Goal: Task Accomplishment & Management: Complete application form

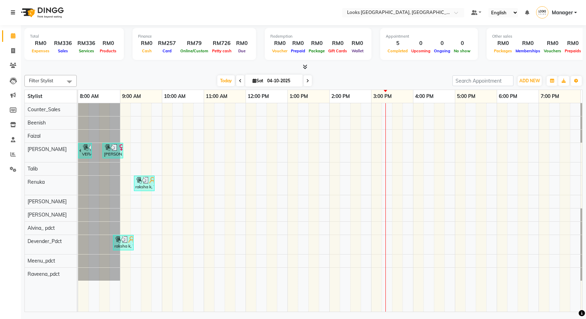
scroll to position [0, 40]
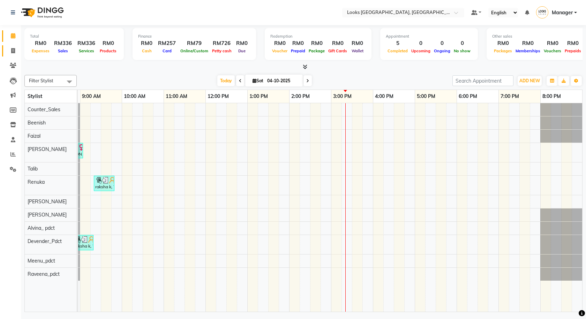
click at [12, 46] on link "Invoice" at bounding box center [10, 51] width 17 height 12
select select "service"
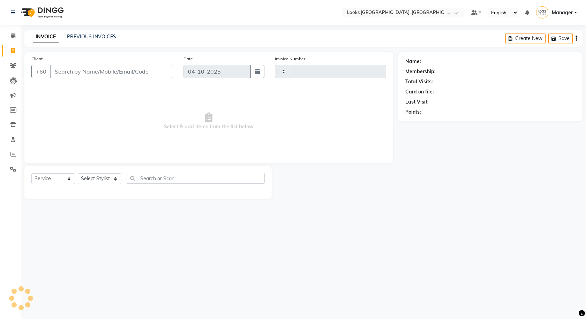
type input "1625"
select select "8109"
click at [115, 176] on select "Select Stylist" at bounding box center [100, 178] width 44 height 11
select select "92078"
click at [78, 173] on select "Select Stylist Alvina_ pdct Awaiz_Mgr Beenish Counter_Sales [PERSON_NAME] Deven…" at bounding box center [100, 178] width 44 height 11
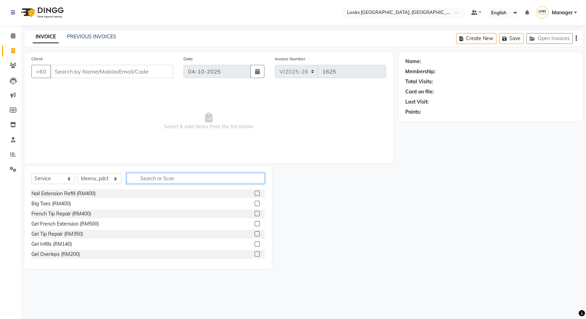
click at [190, 176] on input "text" at bounding box center [196, 178] width 138 height 11
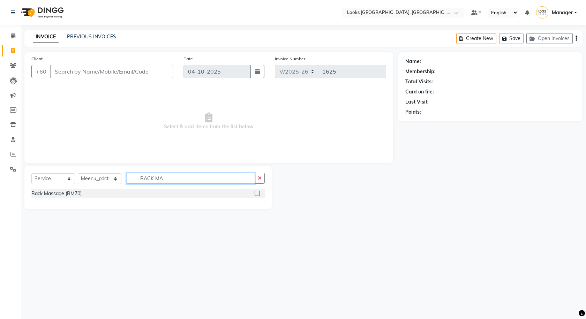
type input "BACK MA"
click at [258, 193] on label at bounding box center [257, 193] width 5 height 5
click at [258, 193] on input "checkbox" at bounding box center [257, 194] width 5 height 5
checkbox input "true"
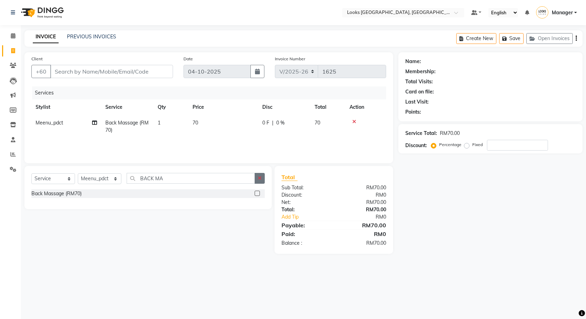
click at [260, 179] on icon "button" at bounding box center [260, 178] width 4 height 5
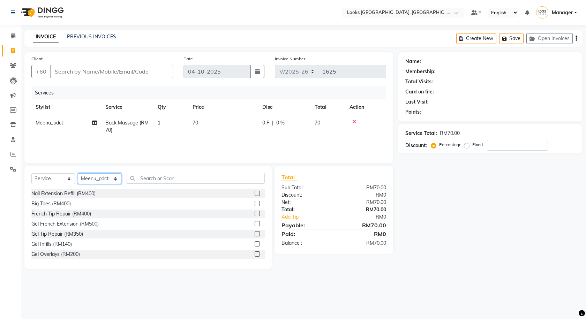
click at [104, 180] on select "Select Stylist Alvina_ pdct Awaiz_Mgr Beenish Counter_Sales [PERSON_NAME] Deven…" at bounding box center [100, 178] width 44 height 11
select select "75497"
click at [78, 173] on select "Select Stylist Alvina_ pdct Awaiz_Mgr Beenish Counter_Sales [PERSON_NAME] Deven…" at bounding box center [100, 178] width 44 height 11
click at [182, 186] on div "Select Service Product Membership Package Voucher Prepaid Gift Card Select Styl…" at bounding box center [147, 181] width 233 height 16
click at [179, 173] on input "text" at bounding box center [196, 178] width 138 height 11
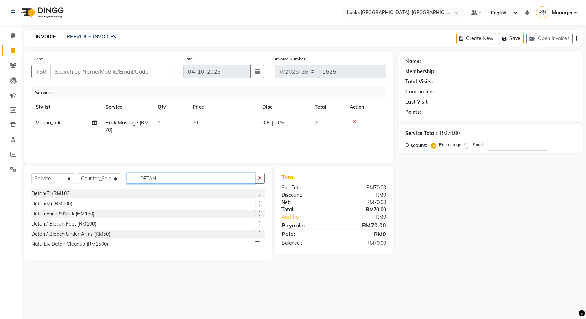
type input "DETAN"
click at [255, 213] on label at bounding box center [257, 213] width 5 height 5
click at [255, 213] on input "checkbox" at bounding box center [257, 214] width 5 height 5
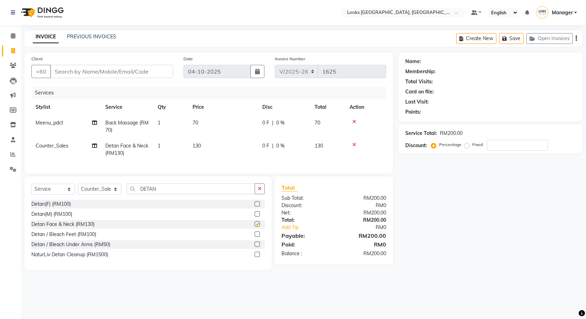
click at [221, 146] on td "130" at bounding box center [223, 149] width 70 height 23
checkbox input "false"
select select "75497"
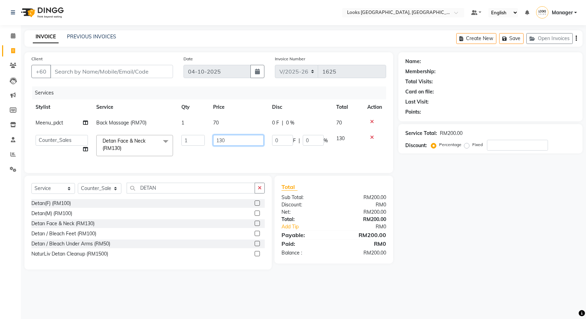
drag, startPoint x: 230, startPoint y: 142, endPoint x: 209, endPoint y: 143, distance: 21.3
click at [209, 143] on td "130" at bounding box center [238, 146] width 59 height 30
type input "150"
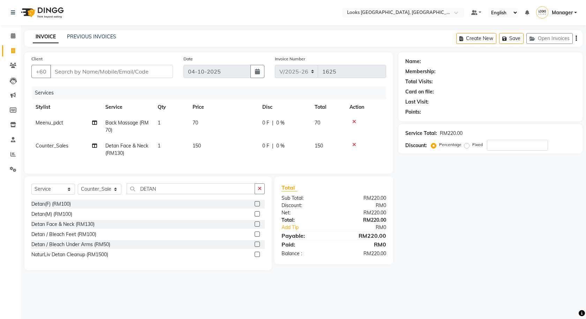
click at [430, 177] on div "Name: Membership: Total Visits: Card on file: Last Visit: Points: Service Total…" at bounding box center [492, 161] width 189 height 218
click at [128, 68] on input "Client" at bounding box center [111, 71] width 123 height 13
type input "6"
type input "0"
type input "658015028"
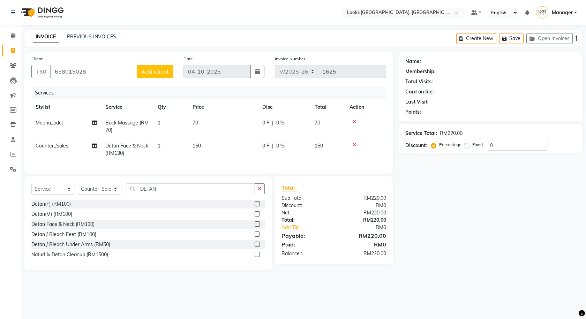
click at [144, 73] on span "Add Client" at bounding box center [155, 71] width 28 height 7
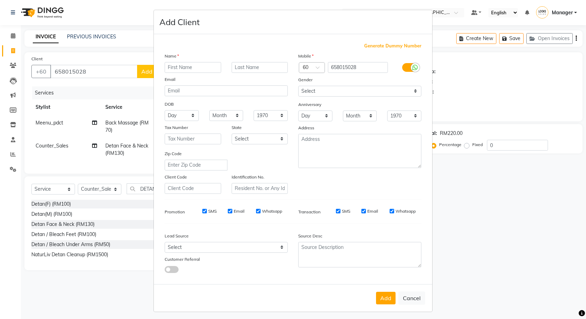
click at [405, 68] on label at bounding box center [410, 67] width 16 height 9
click at [0, 0] on input "checkbox" at bounding box center [0, 0] width 0 height 0
click at [396, 84] on div "Gender" at bounding box center [360, 81] width 134 height 10
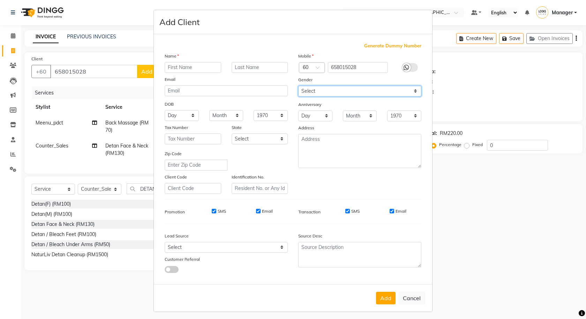
drag, startPoint x: 396, startPoint y: 92, endPoint x: 391, endPoint y: 96, distance: 5.9
click at [396, 92] on select "Select [DEMOGRAPHIC_DATA] [DEMOGRAPHIC_DATA] Other Prefer Not To Say" at bounding box center [359, 91] width 123 height 11
select select "[DEMOGRAPHIC_DATA]"
click at [298, 86] on select "Select [DEMOGRAPHIC_DATA] [DEMOGRAPHIC_DATA] Other Prefer Not To Say" at bounding box center [359, 91] width 123 height 11
click at [209, 65] on input "text" at bounding box center [193, 67] width 57 height 11
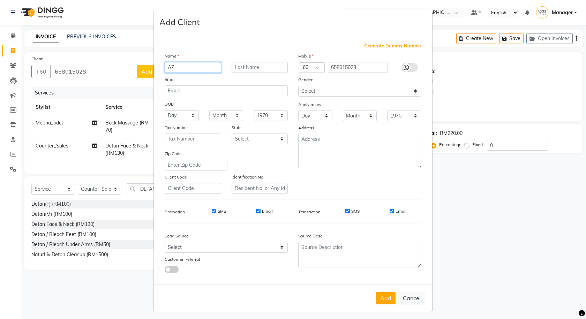
type input "A"
type input "AZEVILLA"
click at [382, 298] on button "Add" at bounding box center [386, 298] width 20 height 13
select select
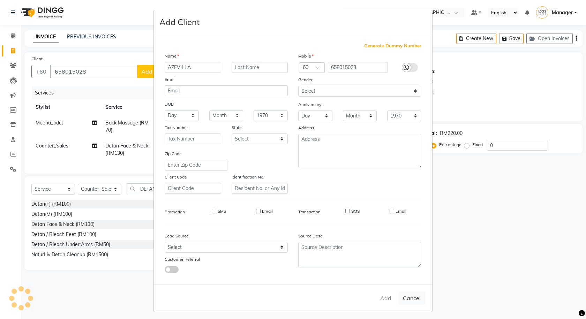
select select
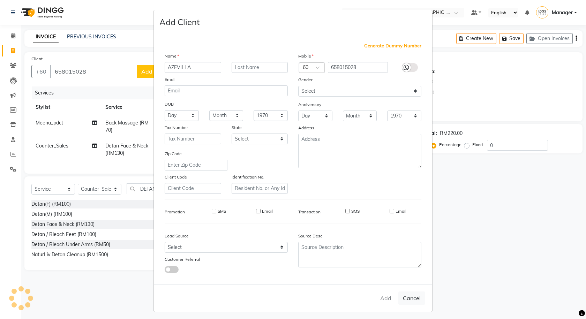
checkbox input "false"
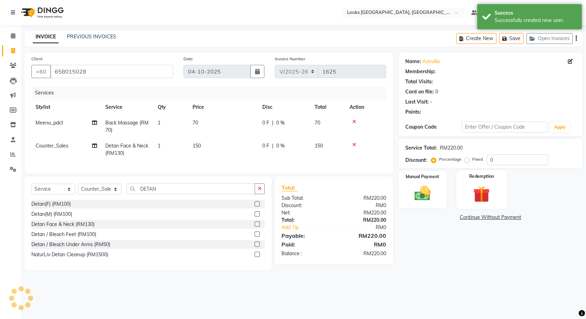
select select "1: Object"
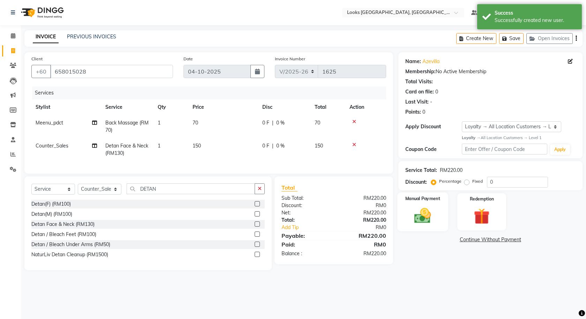
click at [426, 214] on img at bounding box center [422, 215] width 27 height 19
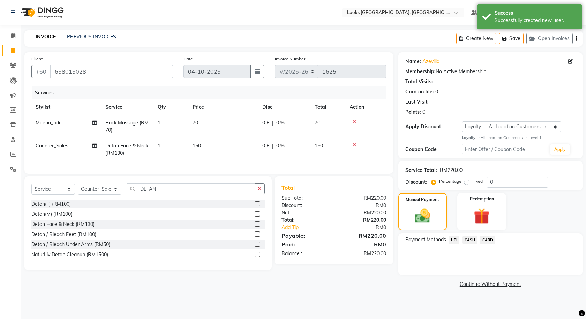
click at [463, 243] on span "CASH" at bounding box center [469, 240] width 15 height 8
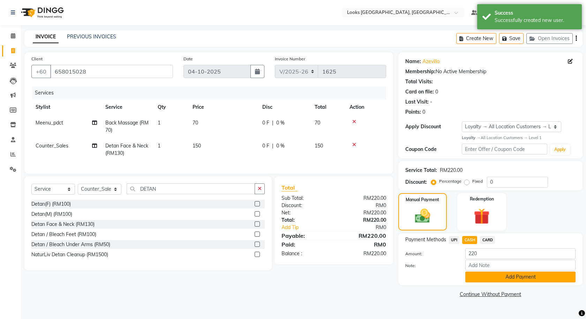
click at [498, 276] on button "Add Payment" at bounding box center [520, 277] width 110 height 11
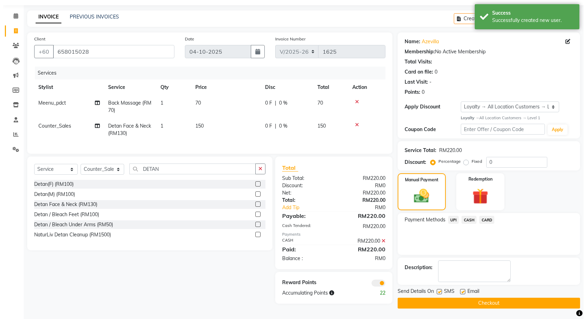
scroll to position [20, 0]
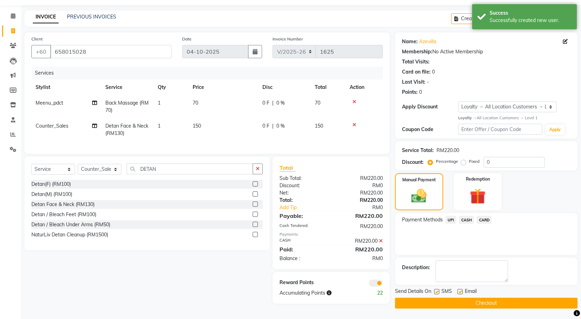
click at [378, 287] on span at bounding box center [376, 283] width 14 height 7
click at [383, 284] on input "checkbox" at bounding box center [383, 284] width 0 height 0
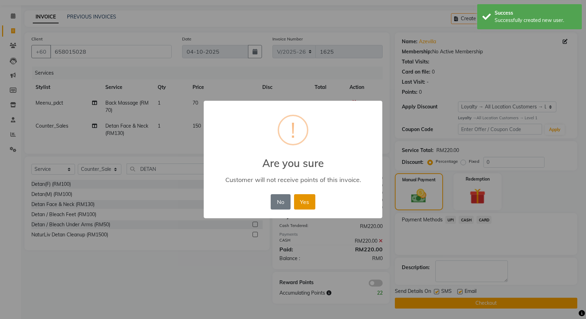
click at [311, 206] on button "Yes" at bounding box center [304, 201] width 21 height 15
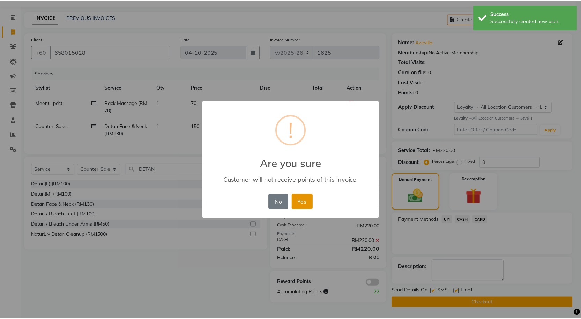
scroll to position [20, 0]
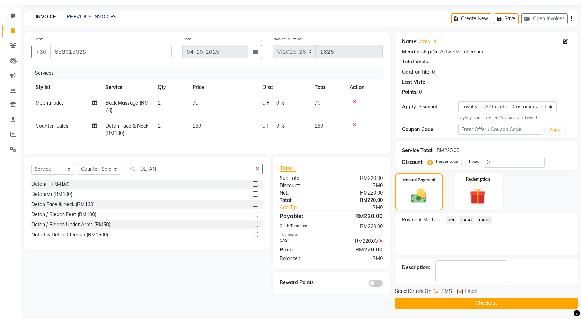
click at [447, 303] on button "Checkout" at bounding box center [486, 303] width 182 height 11
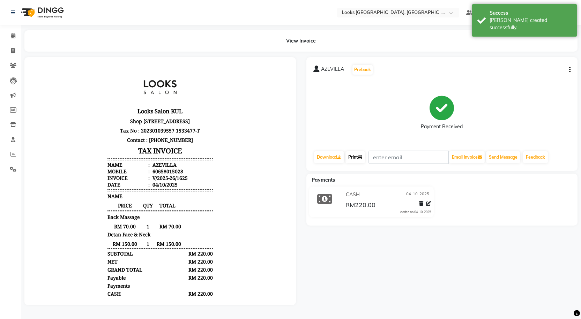
click at [360, 157] on icon at bounding box center [360, 157] width 4 height 4
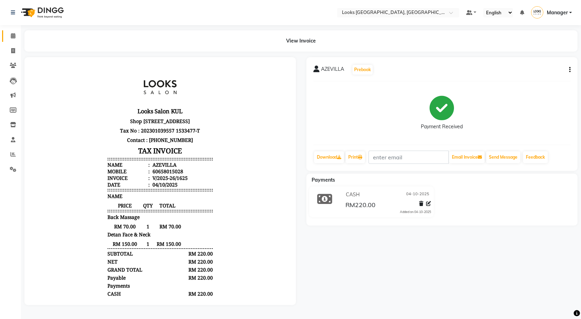
click at [10, 40] on link "Calendar" at bounding box center [10, 36] width 17 height 12
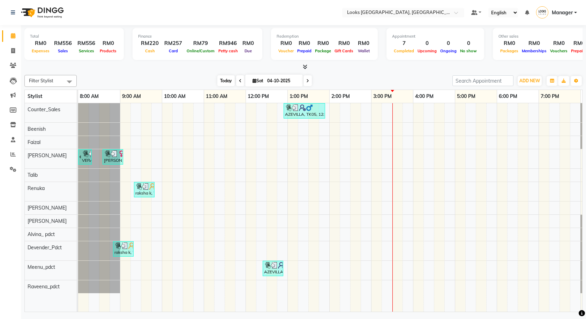
click at [232, 80] on span "Today" at bounding box center [225, 80] width 17 height 11
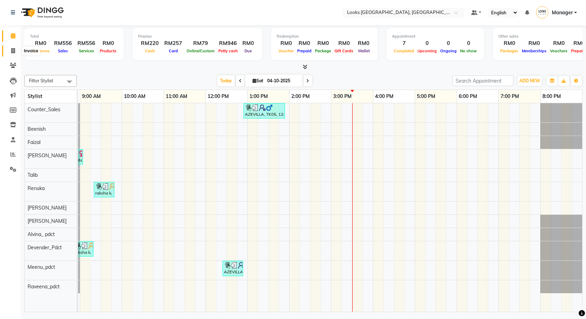
click at [10, 50] on span at bounding box center [13, 51] width 12 height 8
select select "service"
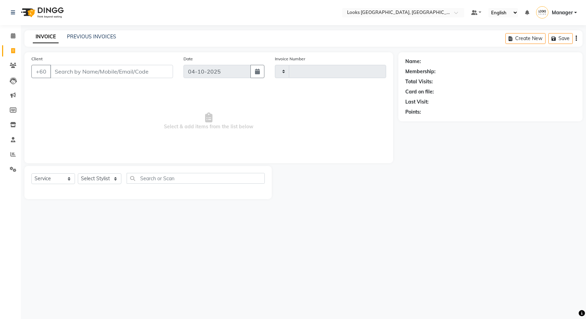
type input "1626"
select select "8109"
click at [11, 37] on icon at bounding box center [13, 35] width 5 height 5
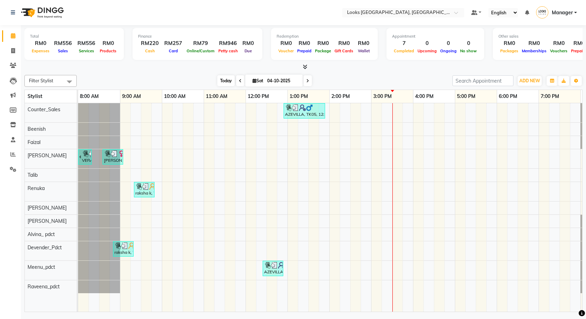
click at [229, 82] on span "Today" at bounding box center [225, 80] width 17 height 11
